Goal: Task Accomplishment & Management: Complete application form

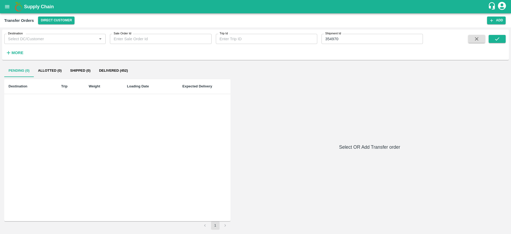
click at [9, 8] on icon "open drawer" at bounding box center [7, 6] width 5 height 3
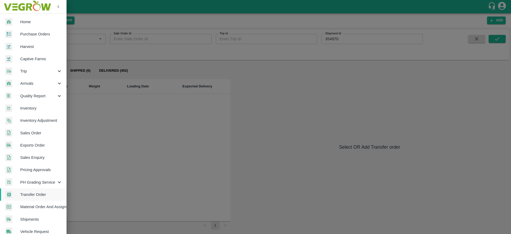
click at [39, 39] on link "Purchase Orders" at bounding box center [33, 34] width 66 height 12
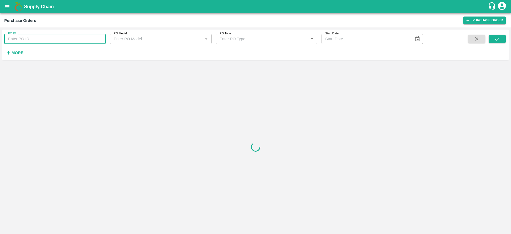
click at [39, 39] on input "PO ID" at bounding box center [54, 39] width 101 height 10
paste input "169066"
click at [498, 39] on icon "submit" at bounding box center [497, 39] width 6 height 6
click at [55, 36] on input "169066" at bounding box center [54, 39] width 101 height 10
click at [493, 36] on button "submit" at bounding box center [496, 39] width 17 height 8
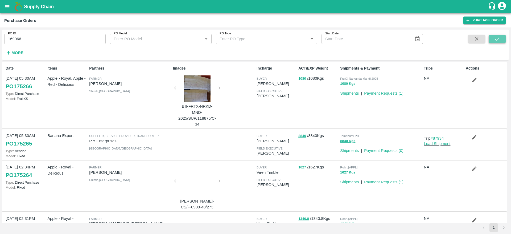
click at [495, 36] on icon "submit" at bounding box center [497, 39] width 6 height 6
click at [36, 42] on input "169066" at bounding box center [54, 39] width 101 height 10
type input "169066"
click at [497, 41] on icon "submit" at bounding box center [497, 39] width 6 height 6
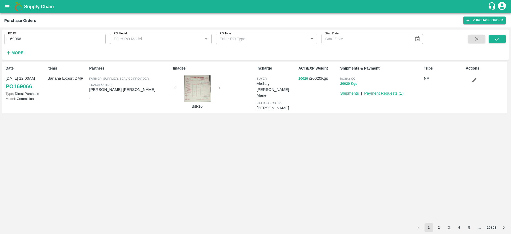
click at [302, 77] on button "20020" at bounding box center [303, 79] width 10 height 6
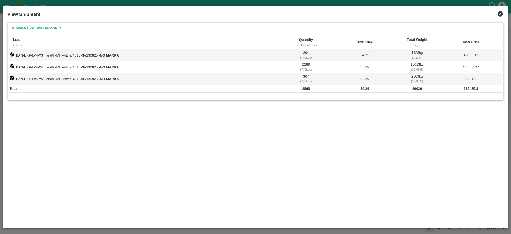
click at [499, 15] on icon at bounding box center [499, 13] width 5 height 5
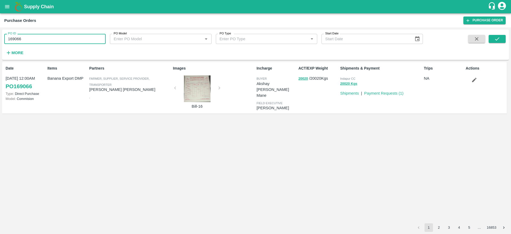
click at [10, 41] on input "169066" at bounding box center [54, 39] width 101 height 10
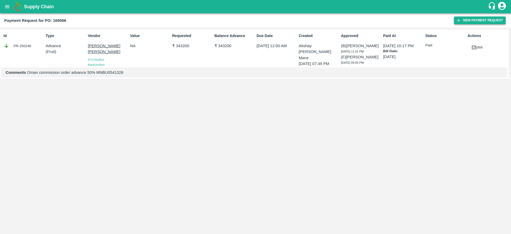
click at [461, 19] on button "New Payment Request" at bounding box center [480, 20] width 52 height 8
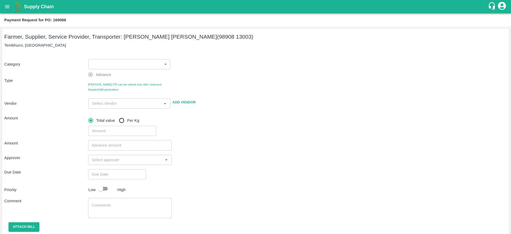
click at [109, 64] on body "Supply Chain Payment Request for PO: 169066 Farmer, Supplier, Service Provider,…" at bounding box center [255, 117] width 511 height 234
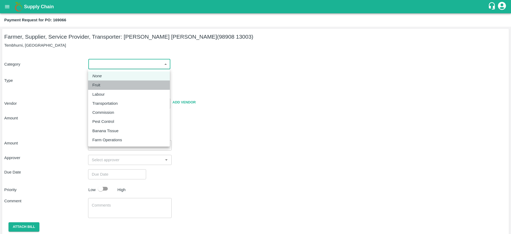
click at [107, 85] on div "Fruit" at bounding box center [128, 85] width 73 height 6
type input "1"
type input "[PERSON_NAME] [PERSON_NAME] - 98908 13003(Farmer, Supplier, Service Provider, T…"
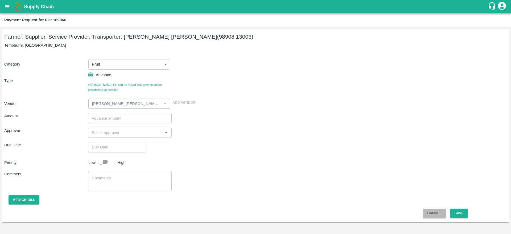
click at [434, 210] on button "Cancel" at bounding box center [434, 212] width 23 height 9
